Goal: Transaction & Acquisition: Subscribe to service/newsletter

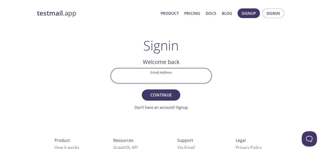
click at [161, 77] on input "Email Address" at bounding box center [161, 76] width 100 height 15
type input "[EMAIL_ADDRESS][DOMAIN_NAME]"
click at [142, 89] on button "Continue" at bounding box center [161, 94] width 38 height 11
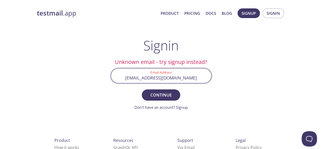
click at [172, 76] on input "[EMAIL_ADDRESS][DOMAIN_NAME]" at bounding box center [161, 76] width 100 height 15
click at [191, 77] on input "[EMAIL_ADDRESS][DOMAIN_NAME]" at bounding box center [161, 76] width 100 height 15
click at [142, 89] on button "Continue" at bounding box center [161, 94] width 38 height 11
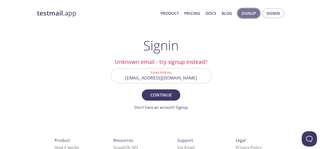
click at [254, 12] on span "Signup" at bounding box center [249, 13] width 14 height 7
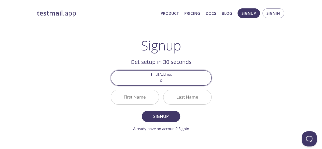
type input "[EMAIL_ADDRESS][DOMAIN_NAME]"
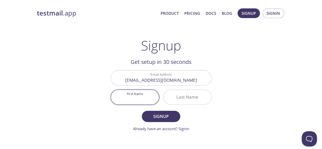
click at [140, 99] on input "First Name" at bounding box center [135, 97] width 48 height 15
type input "Fit"
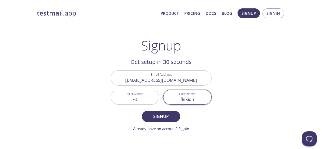
type input "flexion"
click at [142, 111] on button "Signup" at bounding box center [161, 116] width 38 height 11
